Goal: Transaction & Acquisition: Purchase product/service

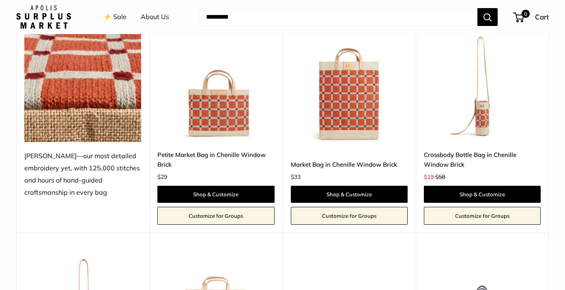
click at [117, 15] on link "⚡️ Sale" at bounding box center [114, 17] width 23 height 12
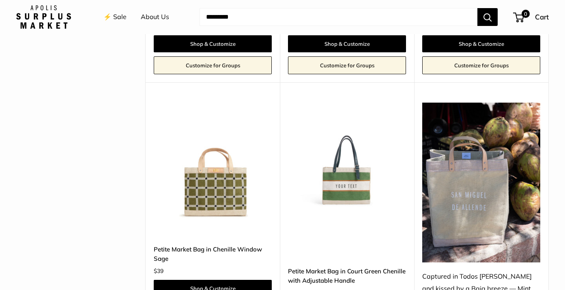
scroll to position [1532, 0]
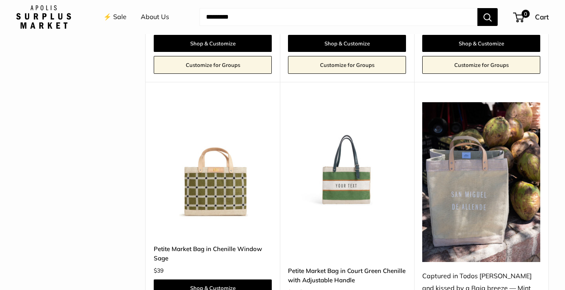
click at [0, 0] on img at bounding box center [0, 0] width 0 height 0
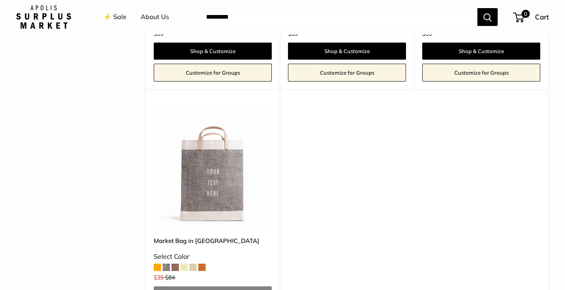
scroll to position [2013, 0]
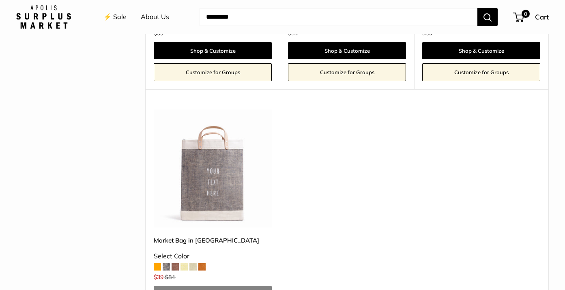
click at [159, 263] on span at bounding box center [157, 266] width 7 height 7
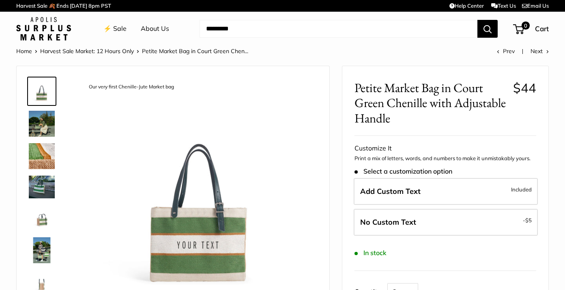
click at [41, 157] on img at bounding box center [42, 156] width 26 height 26
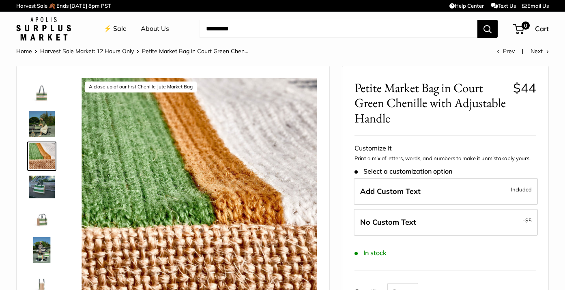
click at [43, 184] on img at bounding box center [42, 187] width 26 height 22
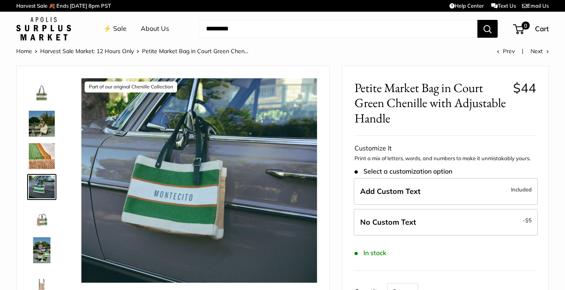
click at [40, 218] on img at bounding box center [42, 218] width 26 height 26
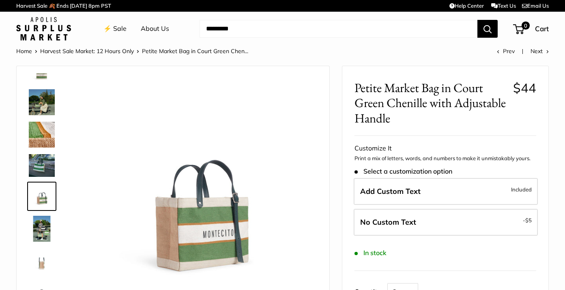
click at [43, 231] on img at bounding box center [42, 229] width 26 height 26
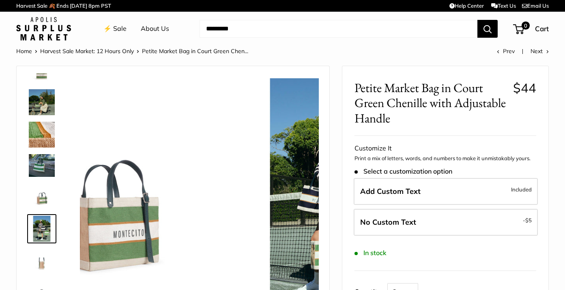
scroll to position [54, 0]
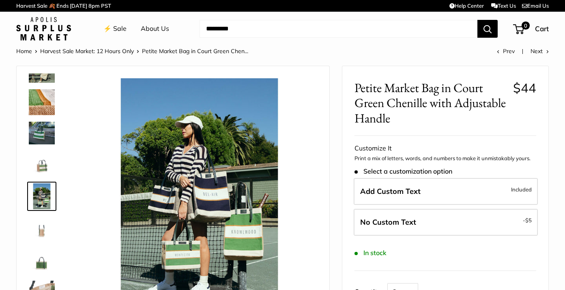
click at [43, 231] on img at bounding box center [42, 229] width 26 height 26
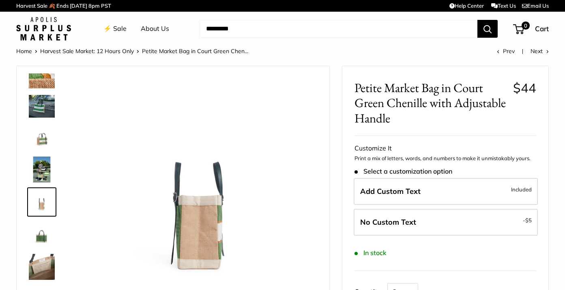
click at [43, 231] on img at bounding box center [42, 234] width 26 height 26
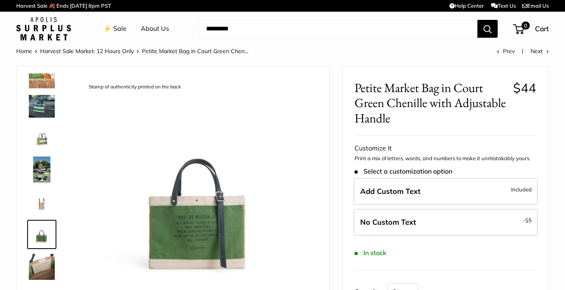
click at [40, 264] on img at bounding box center [42, 267] width 26 height 26
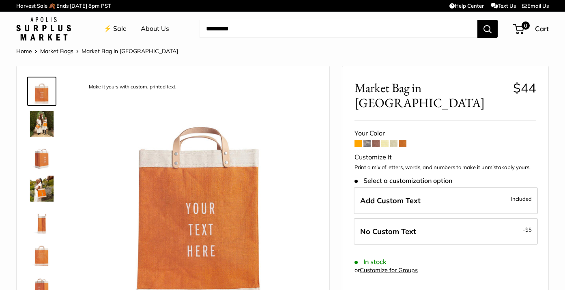
click at [367, 140] on span at bounding box center [366, 143] width 7 height 7
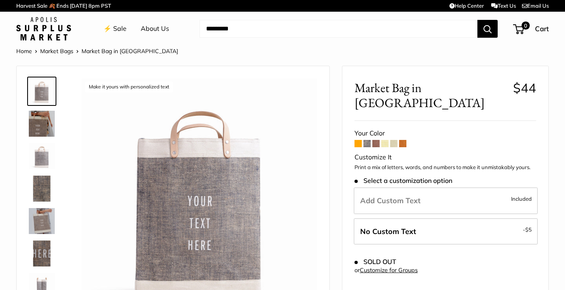
click at [376, 140] on span at bounding box center [375, 143] width 7 height 7
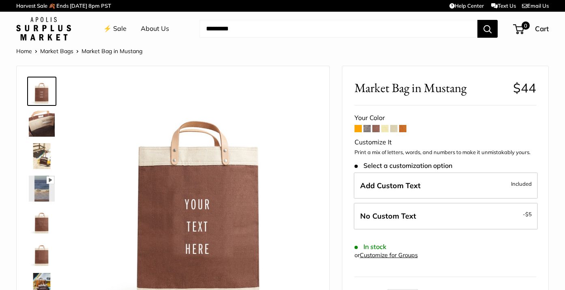
click at [384, 128] on span at bounding box center [384, 128] width 7 height 7
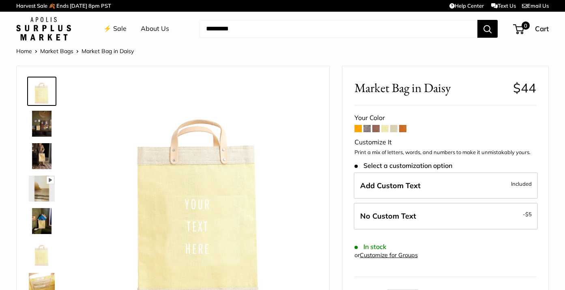
click at [393, 129] on span at bounding box center [393, 128] width 7 height 7
click at [64, 51] on link "Market Bags" at bounding box center [56, 50] width 33 height 7
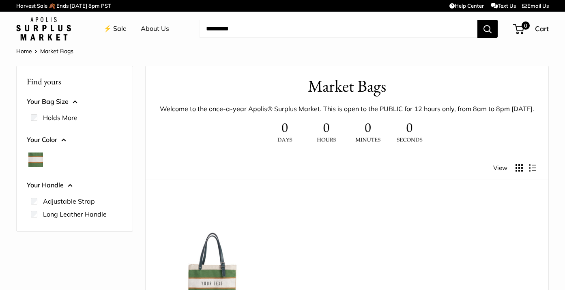
click at [118, 28] on link "⚡️ Sale" at bounding box center [114, 29] width 23 height 12
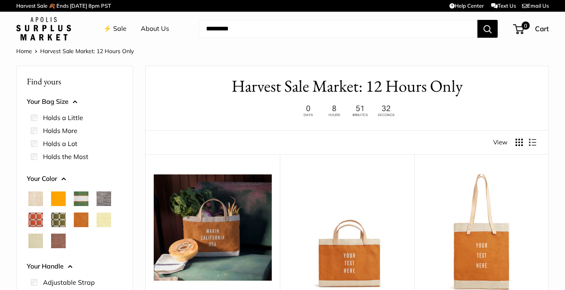
click at [55, 33] on img at bounding box center [43, 29] width 55 height 24
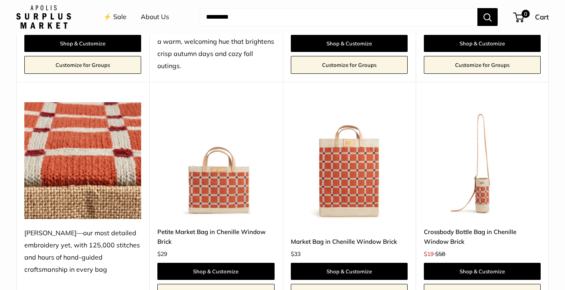
scroll to position [1033, 0]
click at [0, 0] on img at bounding box center [0, 0] width 0 height 0
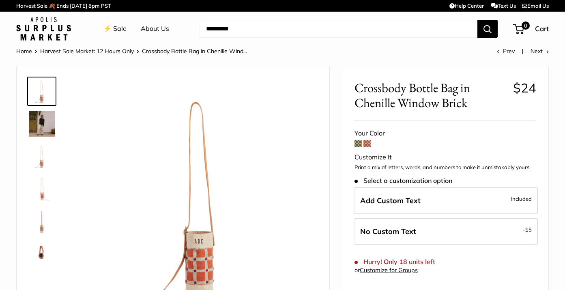
click at [37, 158] on img at bounding box center [42, 156] width 26 height 26
click at [43, 195] on img at bounding box center [42, 189] width 26 height 26
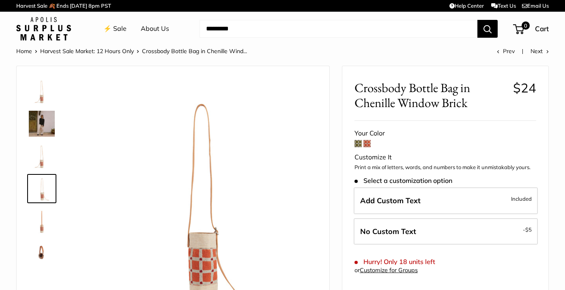
click at [41, 254] on img at bounding box center [42, 253] width 26 height 26
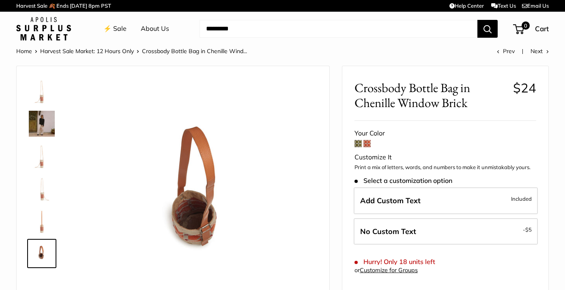
click at [46, 224] on img at bounding box center [42, 221] width 26 height 26
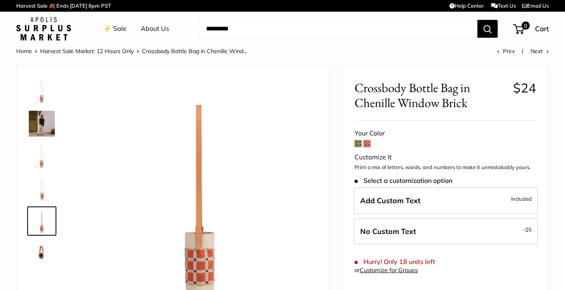
click at [193, 262] on img at bounding box center [199, 196] width 236 height 236
click at [42, 32] on img at bounding box center [43, 29] width 55 height 24
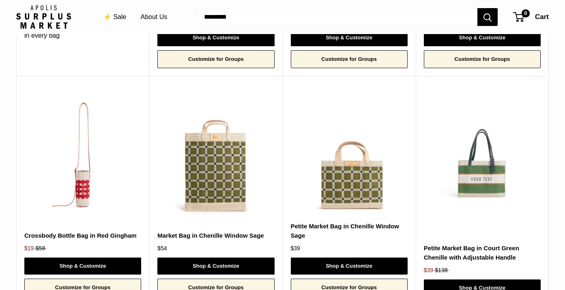
click at [468, 243] on link "Petite Market Bag in Court Green Chenille with Adjustable Handle" at bounding box center [482, 252] width 117 height 19
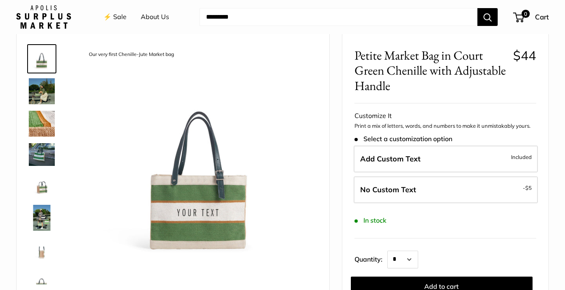
scroll to position [32, 0]
click at [38, 119] on img at bounding box center [42, 124] width 26 height 26
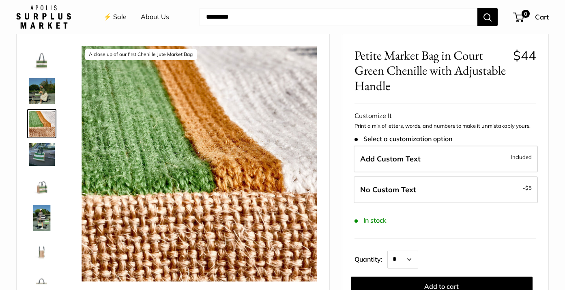
click at [44, 157] on img at bounding box center [42, 154] width 26 height 22
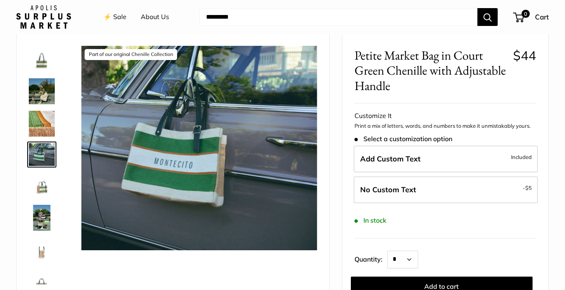
click at [42, 186] on img at bounding box center [42, 185] width 26 height 26
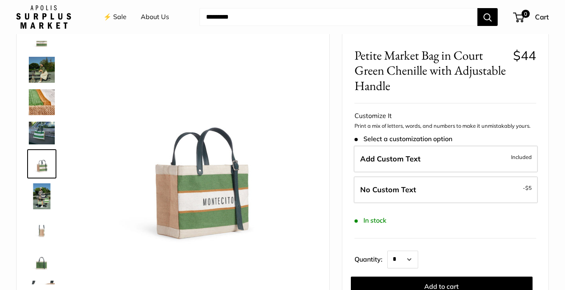
click at [44, 195] on img at bounding box center [42, 196] width 26 height 26
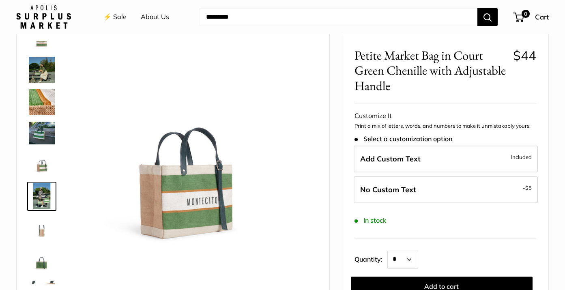
scroll to position [54, 0]
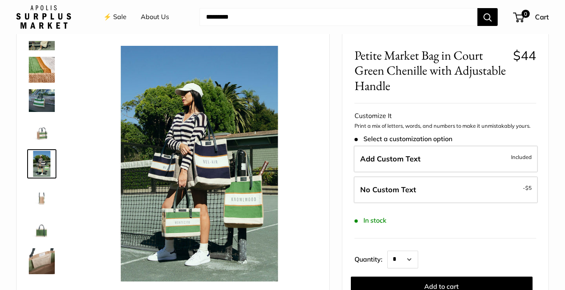
click at [44, 195] on img at bounding box center [42, 196] width 26 height 26
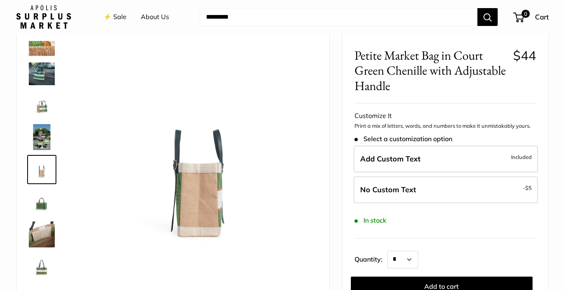
click at [42, 200] on img at bounding box center [42, 202] width 26 height 26
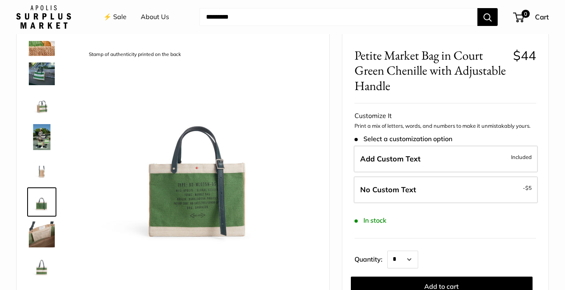
click at [32, 231] on img at bounding box center [42, 234] width 26 height 26
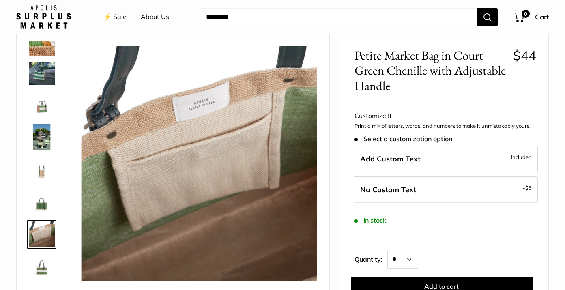
click at [41, 268] on img at bounding box center [42, 267] width 26 height 26
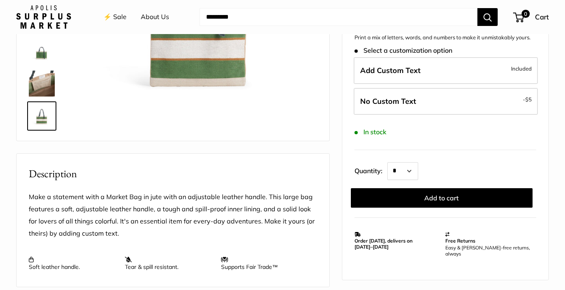
scroll to position [183, 0]
click at [42, 120] on img at bounding box center [42, 116] width 26 height 26
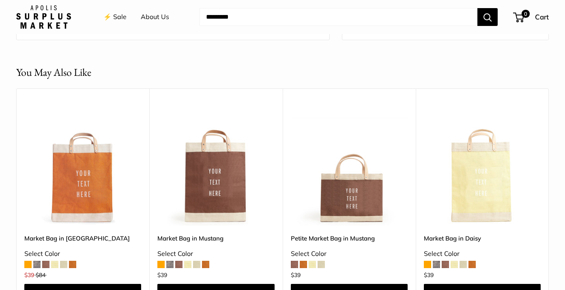
scroll to position [643, 0]
